Goal: Information Seeking & Learning: Learn about a topic

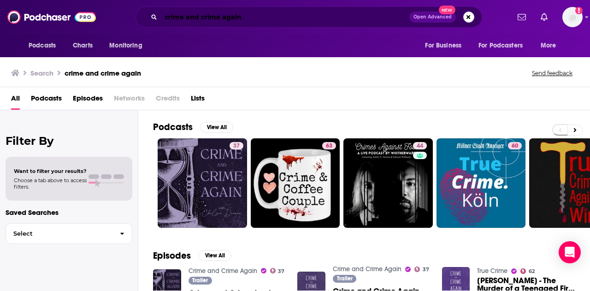
click at [211, 15] on input "crime and crime again" at bounding box center [285, 17] width 248 height 15
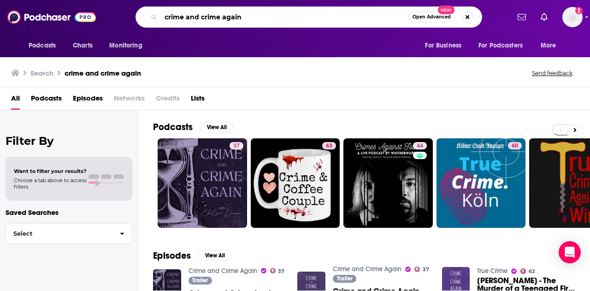
click at [211, 15] on input "crime and crime again" at bounding box center [284, 17] width 247 height 15
type input "parawomen"
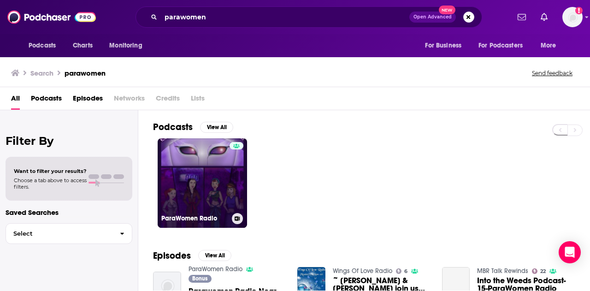
click at [215, 183] on link "ParaWomen Radio" at bounding box center [202, 182] width 89 height 89
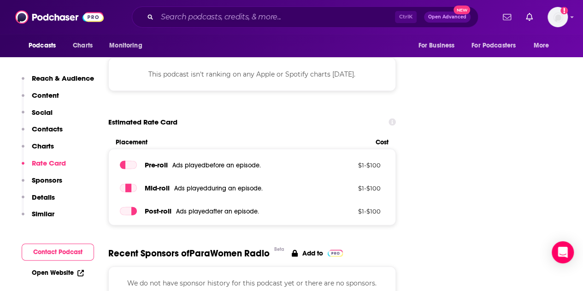
scroll to position [987, 0]
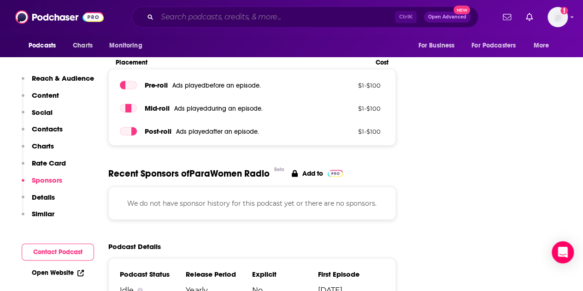
click at [240, 22] on input "Search podcasts, credits, & more..." at bounding box center [276, 17] width 238 height 15
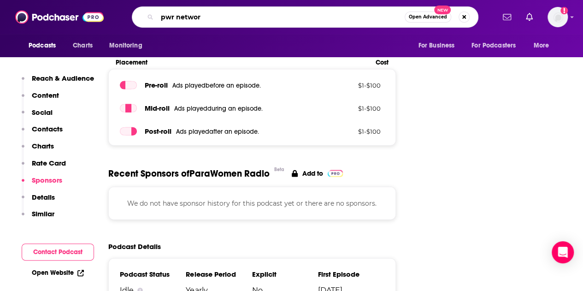
type input "pwr network"
